Goal: Find specific page/section: Find specific page/section

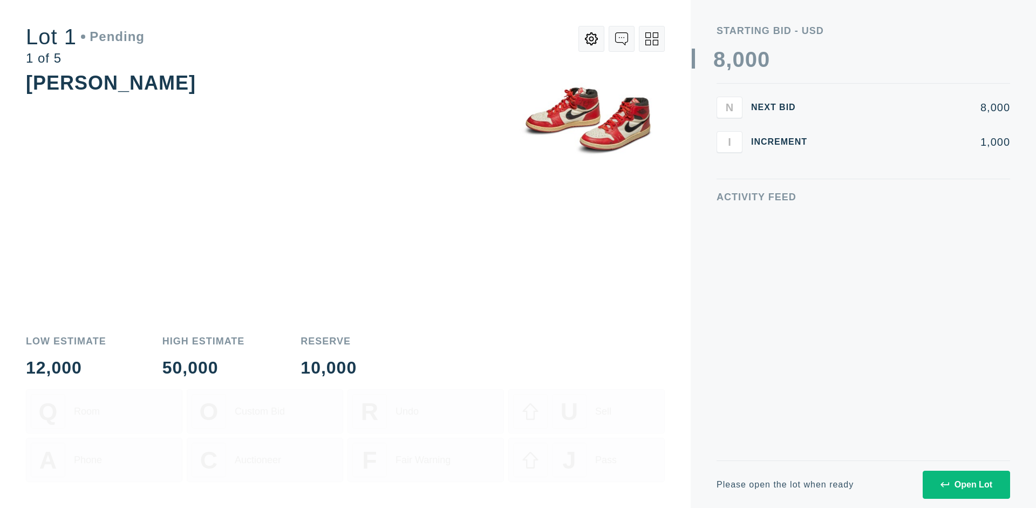
click at [966, 484] on div "Open Lot" at bounding box center [967, 485] width 52 height 10
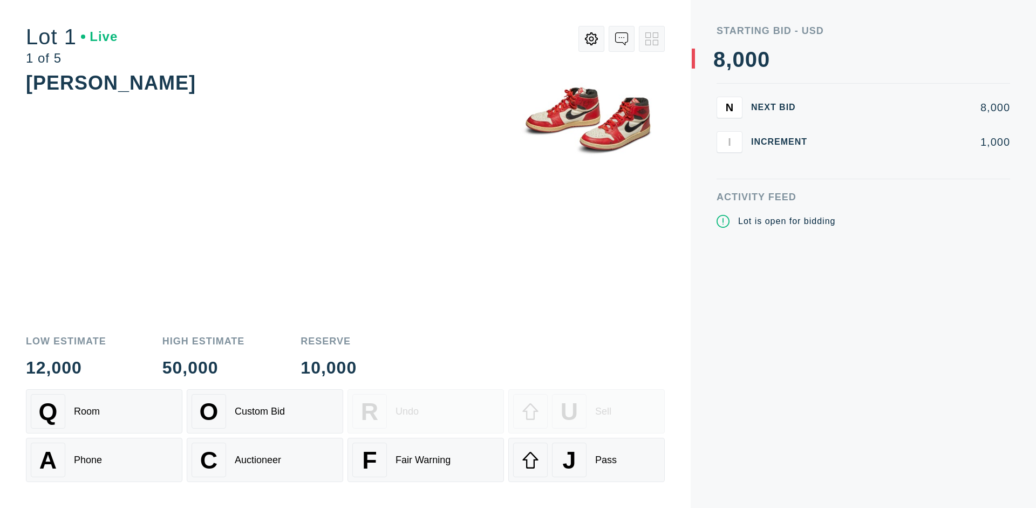
click at [104, 411] on div "Q Room" at bounding box center [104, 411] width 147 height 35
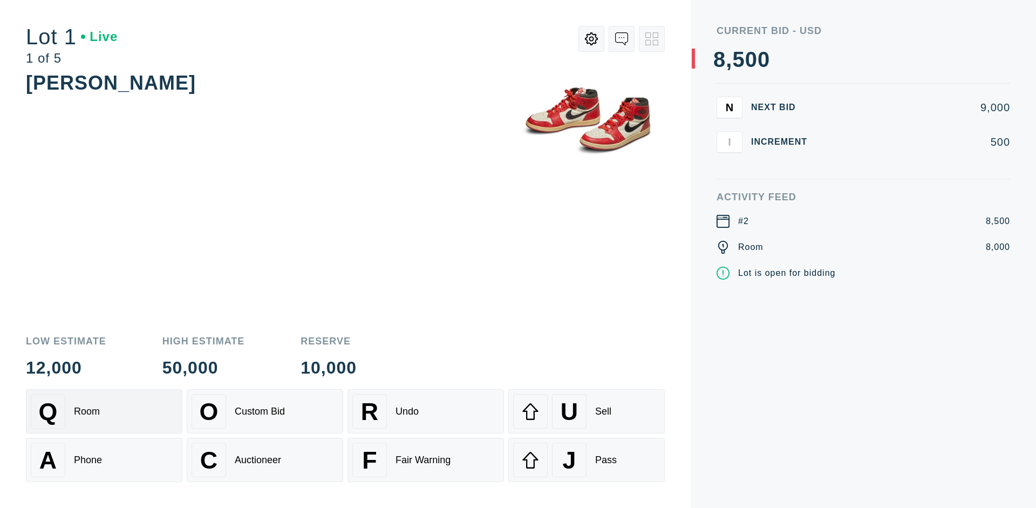
click at [104, 411] on div "Q Room" at bounding box center [104, 411] width 147 height 35
